Goal: Transaction & Acquisition: Purchase product/service

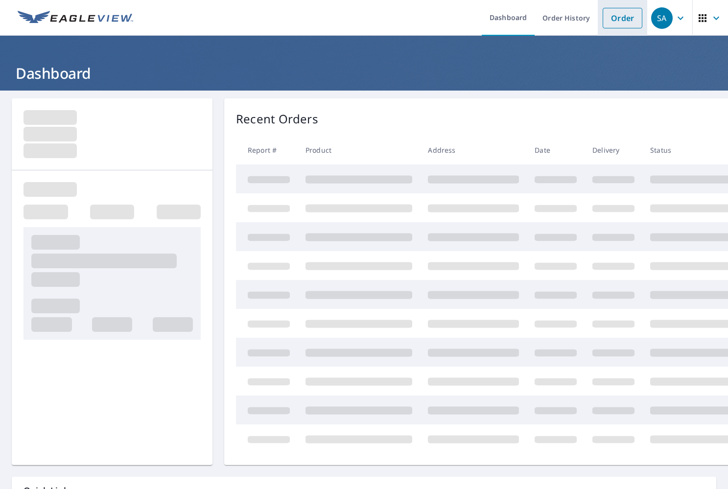
click at [620, 21] on link "Order" at bounding box center [622, 18] width 40 height 21
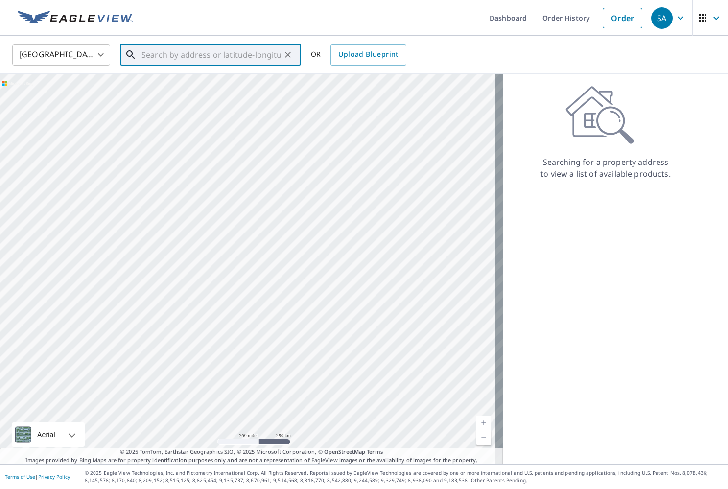
click at [223, 49] on input "text" at bounding box center [210, 54] width 139 height 27
click at [212, 94] on p "[GEOGRAPHIC_DATA]" at bounding box center [216, 94] width 154 height 10
type input "[STREET_ADDRESS]"
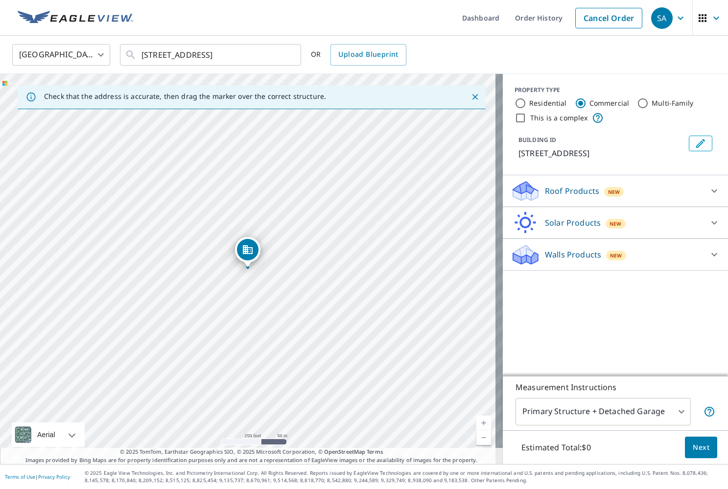
click at [548, 188] on p "Roof Products" at bounding box center [572, 191] width 54 height 12
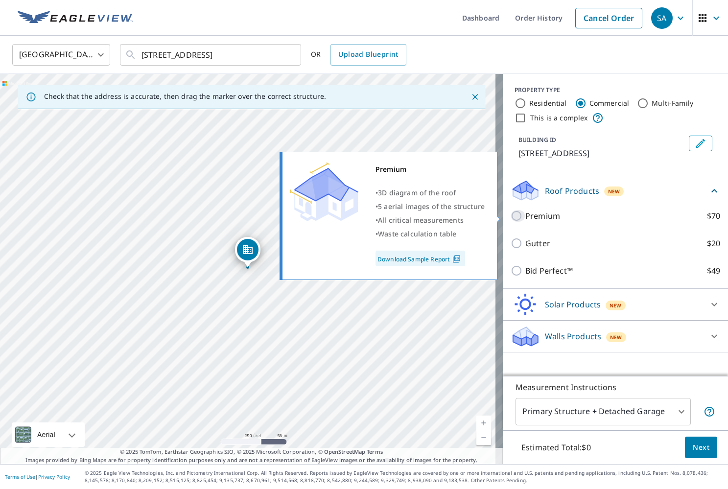
click at [510, 216] on input "Premium $70" at bounding box center [517, 216] width 15 height 12
checkbox input "true"
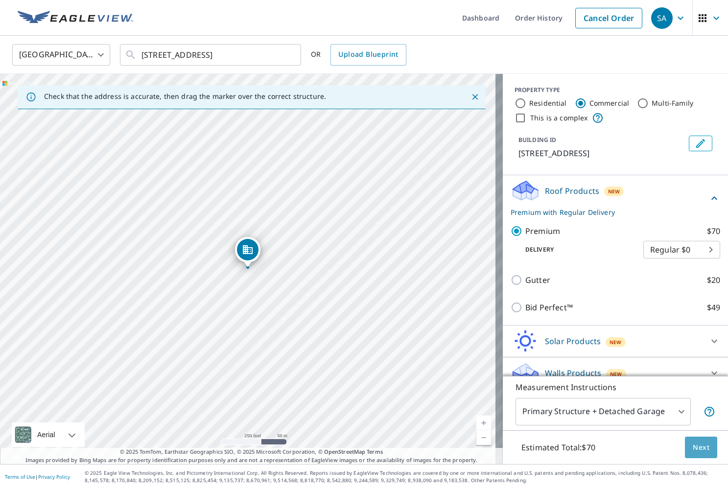
click at [699, 445] on span "Next" at bounding box center [700, 447] width 17 height 12
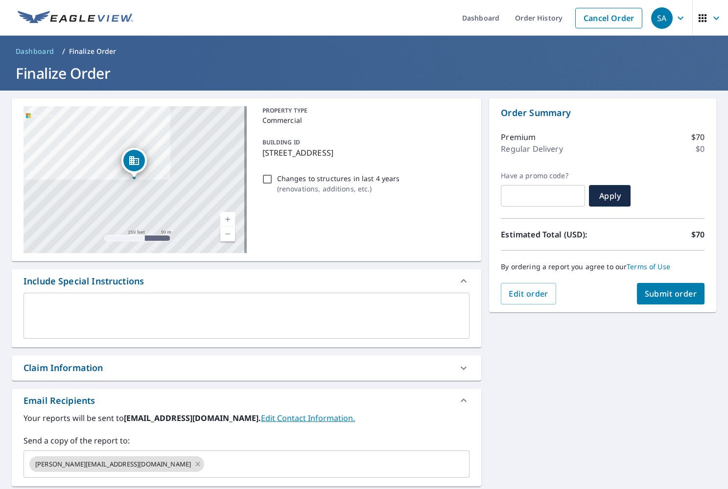
click at [654, 294] on span "Submit order" at bounding box center [670, 293] width 52 height 11
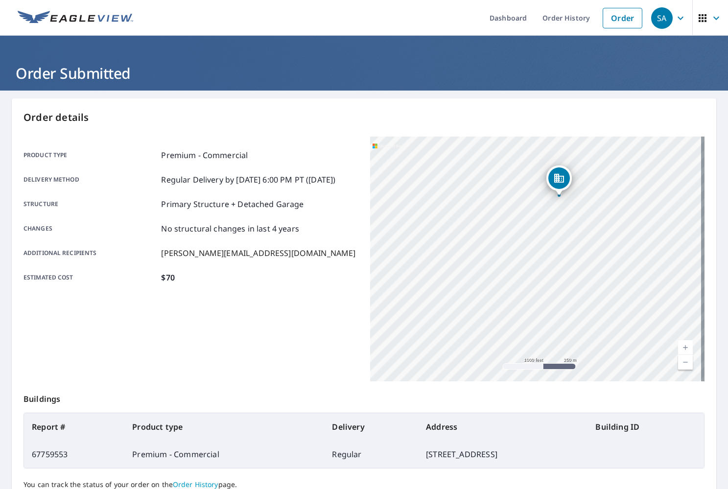
scroll to position [87, 0]
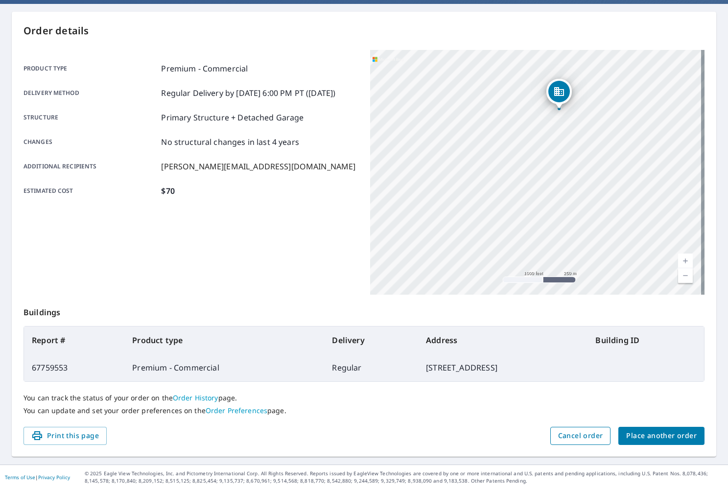
click at [567, 434] on span "Cancel order" at bounding box center [580, 436] width 45 height 12
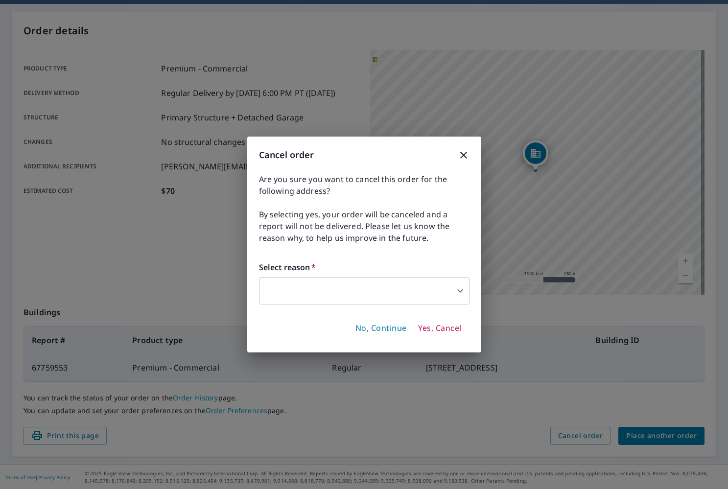
click at [453, 291] on body "SA [GEOGRAPHIC_DATA] Dashboard Order History Order SA Order Submitted Order det…" at bounding box center [364, 244] width 728 height 489
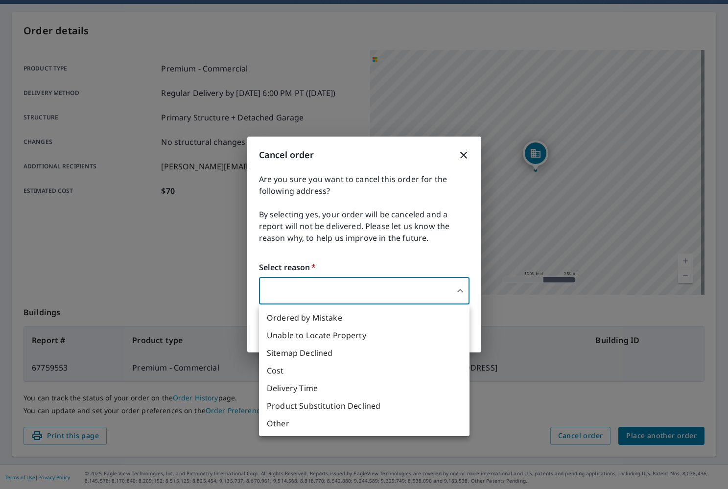
click at [331, 423] on li "Other" at bounding box center [364, 423] width 210 height 18
type input "36"
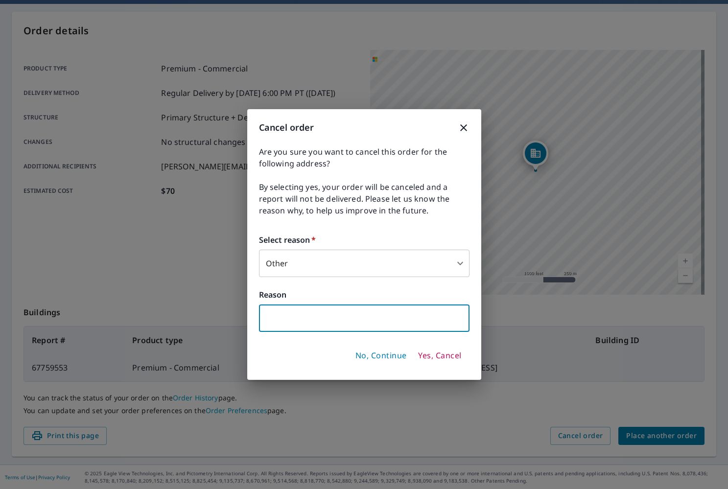
click at [324, 321] on input "text" at bounding box center [364, 317] width 210 height 27
type input "Not A Commercial Report"
click at [435, 354] on span "Yes, Cancel" at bounding box center [439, 355] width 43 height 11
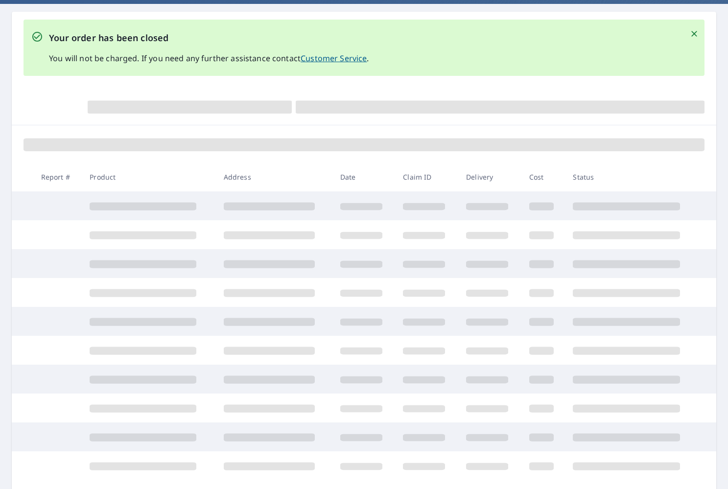
click at [689, 35] on icon "Close" at bounding box center [694, 34] width 10 height 10
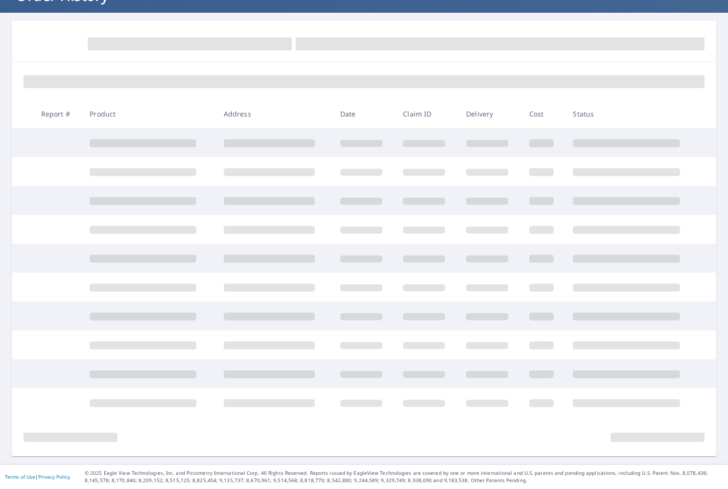
scroll to position [78, 0]
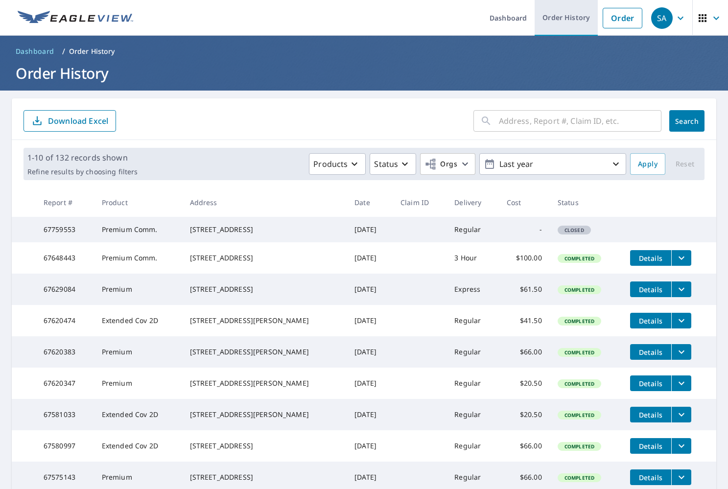
click at [588, 26] on link "Order History" at bounding box center [565, 18] width 63 height 36
click at [611, 27] on link "Order" at bounding box center [622, 18] width 40 height 21
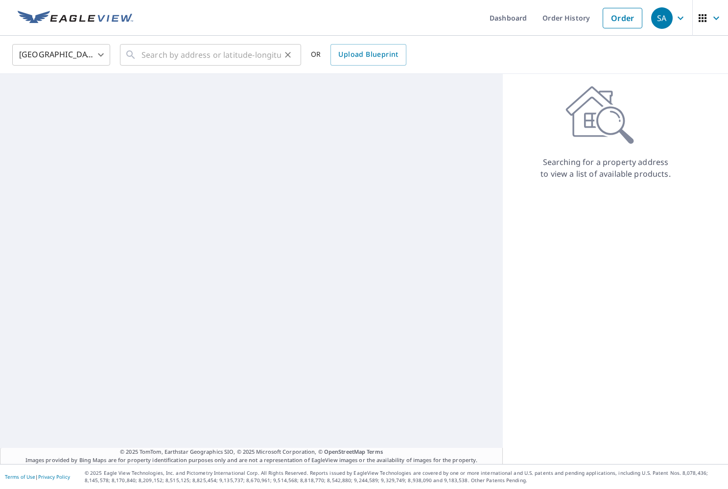
click at [123, 65] on div "​" at bounding box center [210, 55] width 181 height 22
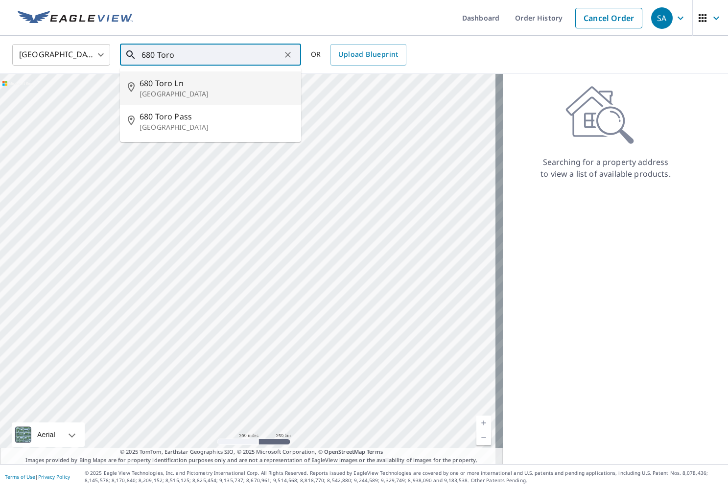
click at [131, 88] on icon at bounding box center [134, 88] width 12 height 12
type input "[STREET_ADDRESS]"
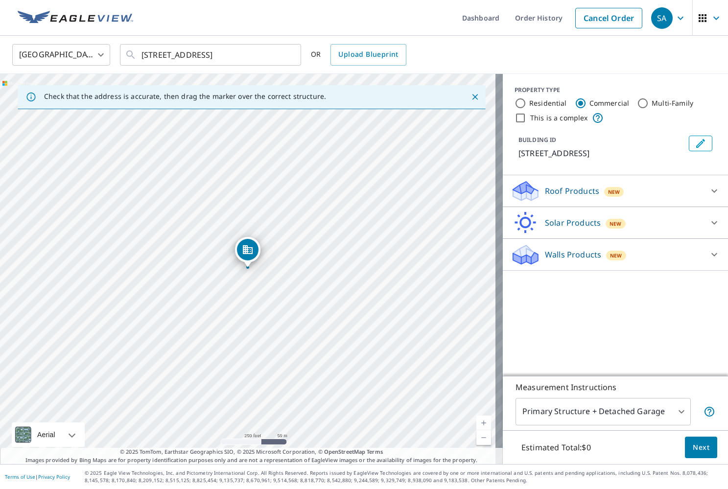
click at [515, 107] on input "Residential" at bounding box center [520, 103] width 12 height 12
radio input "true"
click at [545, 221] on p "Roof Products" at bounding box center [572, 223] width 54 height 12
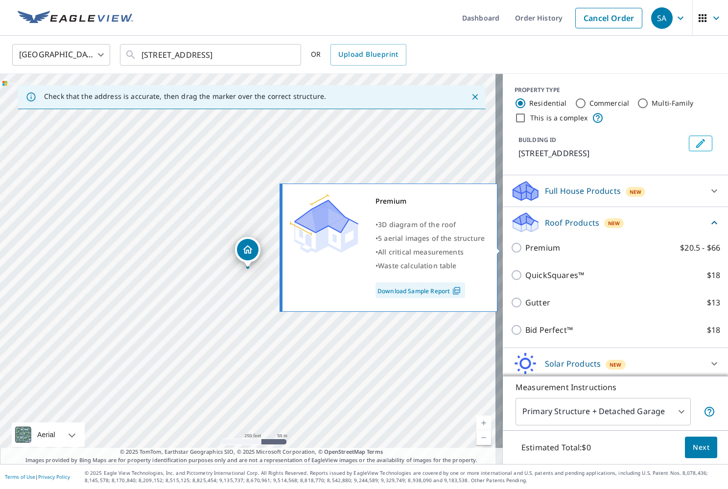
click at [510, 251] on input "Premium $20.5 - $66" at bounding box center [517, 248] width 15 height 12
checkbox input "true"
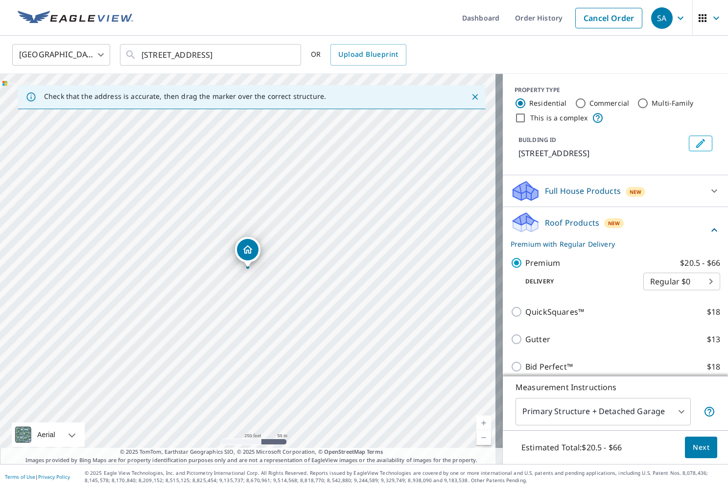
click at [700, 444] on span "Next" at bounding box center [700, 447] width 17 height 12
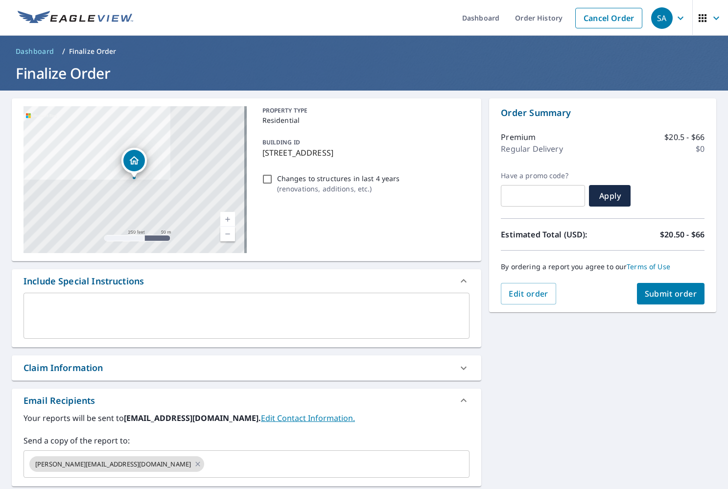
click at [669, 300] on button "Submit order" at bounding box center [671, 294] width 68 height 22
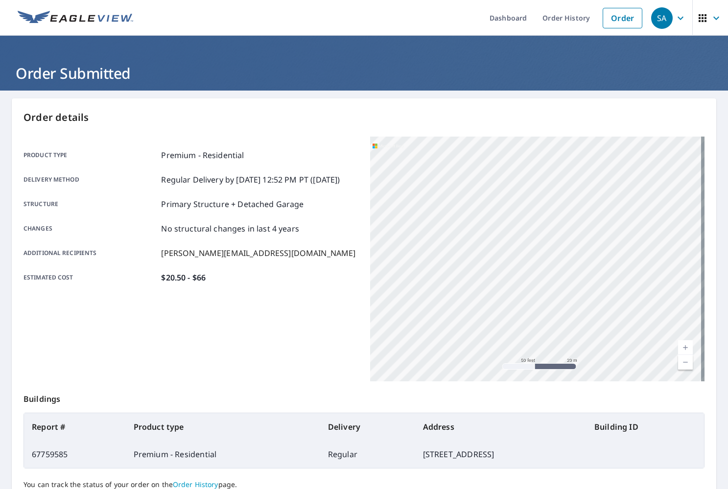
click at [677, 14] on icon "button" at bounding box center [680, 18] width 12 height 12
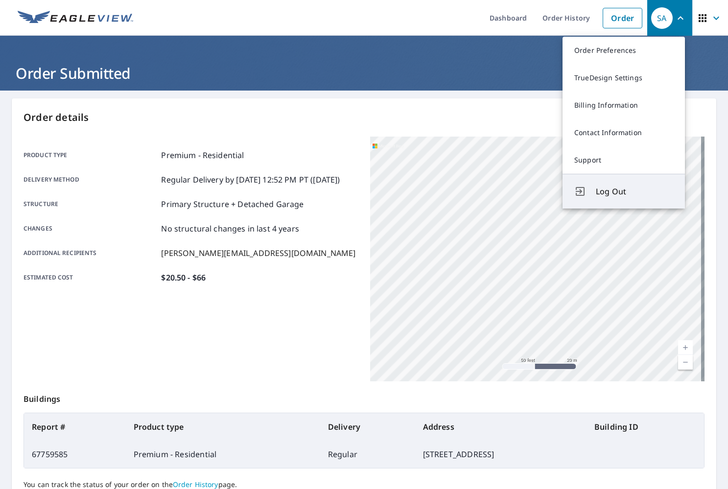
click at [598, 183] on button "Log Out" at bounding box center [623, 191] width 122 height 35
